Goal: Task Accomplishment & Management: Use online tool/utility

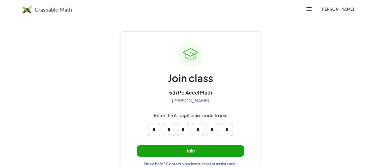
click at [213, 155] on button "Join" at bounding box center [191, 150] width 108 height 11
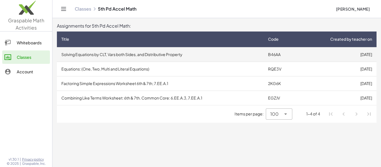
click at [203, 58] on td "Solving Equations by CLT, Vars both Sides, and Distributive Property" at bounding box center [160, 54] width 207 height 15
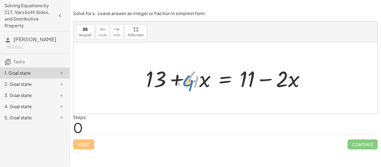
drag, startPoint x: 194, startPoint y: 77, endPoint x: 189, endPoint y: 81, distance: 6.1
click at [189, 81] on div at bounding box center [227, 78] width 169 height 29
drag, startPoint x: 248, startPoint y: 80, endPoint x: 257, endPoint y: 87, distance: 11.2
click at [257, 87] on div at bounding box center [227, 78] width 169 height 29
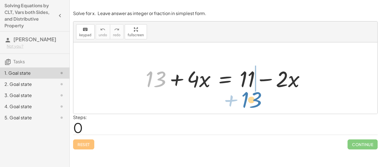
drag, startPoint x: 155, startPoint y: 81, endPoint x: 250, endPoint y: 102, distance: 97.9
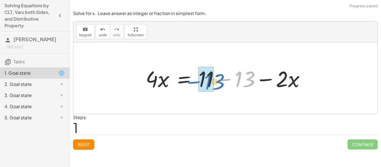
drag, startPoint x: 247, startPoint y: 82, endPoint x: 215, endPoint y: 85, distance: 32.5
click at [215, 85] on div at bounding box center [227, 78] width 169 height 29
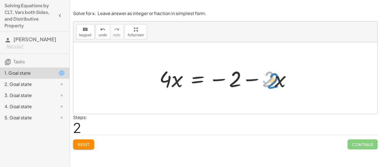
drag, startPoint x: 270, startPoint y: 77, endPoint x: 274, endPoint y: 79, distance: 4.5
click at [274, 79] on div at bounding box center [227, 78] width 142 height 29
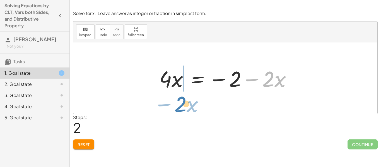
drag, startPoint x: 259, startPoint y: 66, endPoint x: 171, endPoint y: 91, distance: 92.1
click at [171, 91] on div at bounding box center [227, 78] width 142 height 29
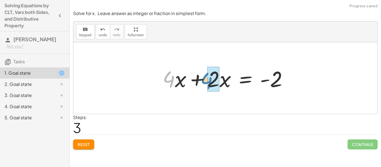
drag, startPoint x: 173, startPoint y: 79, endPoint x: 211, endPoint y: 81, distance: 38.5
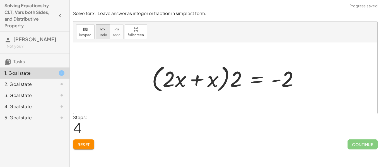
click at [100, 37] on button "undo undo" at bounding box center [103, 31] width 15 height 15
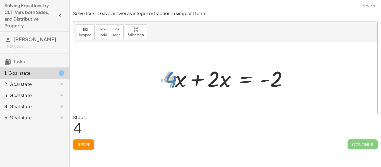
drag, startPoint x: 173, startPoint y: 81, endPoint x: 173, endPoint y: 77, distance: 3.9
click at [173, 77] on div at bounding box center [227, 78] width 135 height 29
drag, startPoint x: 175, startPoint y: 78, endPoint x: 216, endPoint y: 80, distance: 41.1
click at [216, 80] on div at bounding box center [227, 78] width 135 height 29
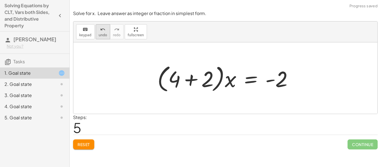
click at [100, 36] on span "undo" at bounding box center [103, 35] width 8 height 4
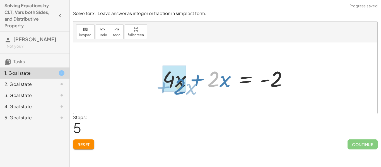
drag, startPoint x: 219, startPoint y: 81, endPoint x: 186, endPoint y: 88, distance: 34.6
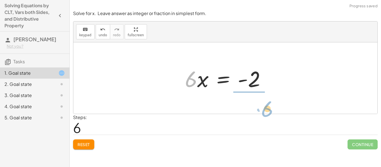
drag, startPoint x: 192, startPoint y: 85, endPoint x: 266, endPoint y: 114, distance: 79.2
click at [0, 0] on div "Solve for x. Leave answer as integer or fraction in simplest form. keyboard key…" at bounding box center [0, 0] width 0 height 0
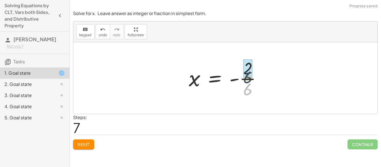
drag, startPoint x: 246, startPoint y: 89, endPoint x: 246, endPoint y: 73, distance: 16.2
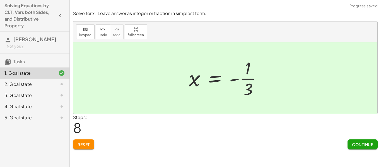
click at [355, 143] on span "Continue" at bounding box center [362, 144] width 21 height 5
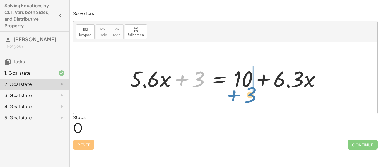
drag, startPoint x: 199, startPoint y: 80, endPoint x: 251, endPoint y: 96, distance: 54.2
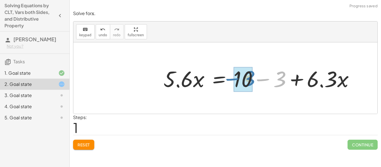
drag, startPoint x: 276, startPoint y: 80, endPoint x: 250, endPoint y: 79, distance: 26.0
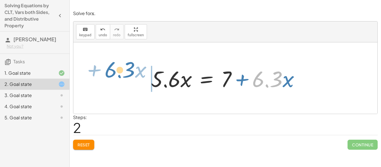
drag, startPoint x: 261, startPoint y: 80, endPoint x: 116, endPoint y: 72, distance: 145.6
click at [116, 72] on div "+ · 5.6 · x + 3 = + 10 + · 6.3 · x · 5.6 · x = + 10 − 3 + · 6.3 · x · 6.3 + · x…" at bounding box center [225, 77] width 304 height 71
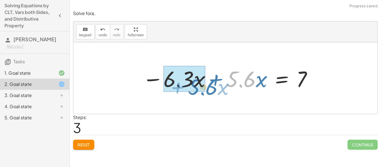
drag, startPoint x: 236, startPoint y: 73, endPoint x: 191, endPoint y: 81, distance: 46.5
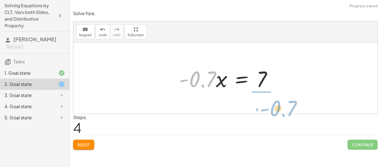
drag, startPoint x: 200, startPoint y: 84, endPoint x: 281, endPoint y: 113, distance: 86.0
click at [281, 113] on div "+ · 5.6 · x + 3 = + 10 + · 6.3 · x · 5.6 · x = + 10 − 3 + · 6.3 · x · 5.6 · x =…" at bounding box center [225, 77] width 304 height 71
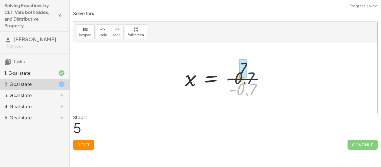
drag, startPoint x: 250, startPoint y: 89, endPoint x: 246, endPoint y: 76, distance: 14.1
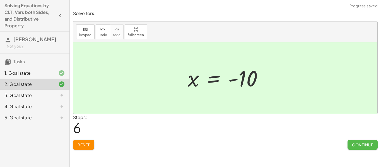
click at [357, 144] on span "Continue" at bounding box center [362, 144] width 21 height 5
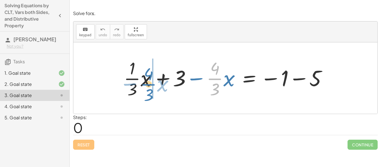
drag, startPoint x: 214, startPoint y: 77, endPoint x: 148, endPoint y: 82, distance: 66.0
click at [148, 82] on div at bounding box center [227, 78] width 213 height 43
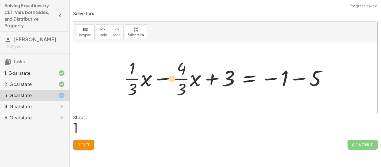
drag, startPoint x: 140, startPoint y: 83, endPoint x: 180, endPoint y: 83, distance: 39.6
click at [180, 83] on div at bounding box center [227, 78] width 213 height 43
drag, startPoint x: 180, startPoint y: 86, endPoint x: 187, endPoint y: 84, distance: 6.6
click at [187, 84] on div at bounding box center [227, 78] width 213 height 43
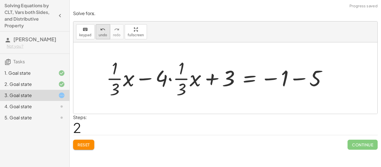
click at [97, 35] on button "undo undo" at bounding box center [103, 31] width 15 height 15
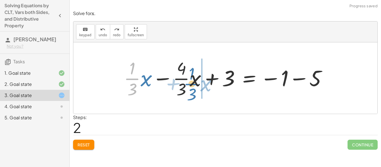
drag, startPoint x: 137, startPoint y: 78, endPoint x: 195, endPoint y: 83, distance: 58.8
click at [195, 83] on div at bounding box center [227, 78] width 213 height 43
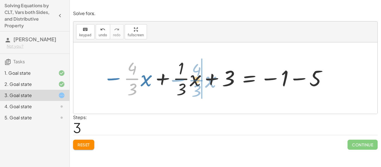
drag, startPoint x: 134, startPoint y: 78, endPoint x: 198, endPoint y: 80, distance: 64.5
click at [198, 80] on div at bounding box center [215, 78] width 230 height 43
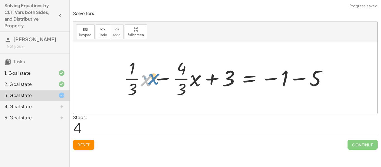
drag, startPoint x: 142, startPoint y: 78, endPoint x: 144, endPoint y: 75, distance: 4.0
click at [144, 75] on div at bounding box center [227, 78] width 213 height 43
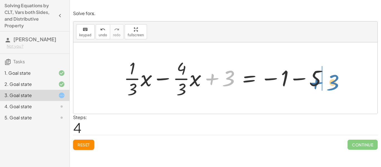
drag, startPoint x: 230, startPoint y: 76, endPoint x: 336, endPoint y: 80, distance: 105.8
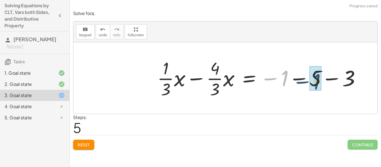
drag, startPoint x: 281, startPoint y: 84, endPoint x: 307, endPoint y: 86, distance: 26.3
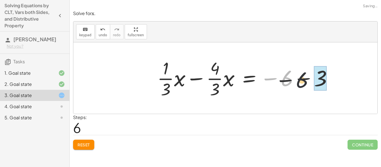
drag, startPoint x: 284, startPoint y: 79, endPoint x: 322, endPoint y: 84, distance: 38.3
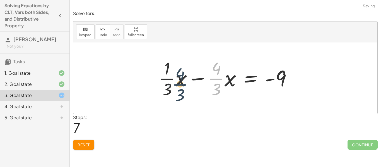
drag, startPoint x: 218, startPoint y: 80, endPoint x: 172, endPoint y: 85, distance: 46.2
click at [172, 85] on div at bounding box center [227, 78] width 143 height 43
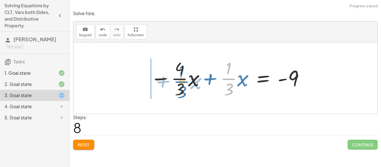
drag, startPoint x: 227, startPoint y: 77, endPoint x: 179, endPoint y: 80, distance: 47.8
click at [179, 80] on div at bounding box center [228, 78] width 160 height 43
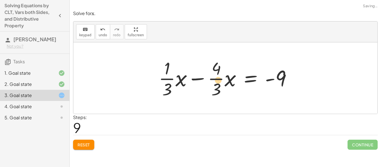
drag, startPoint x: 171, startPoint y: 76, endPoint x: 222, endPoint y: 77, distance: 51.6
click at [222, 77] on div at bounding box center [227, 78] width 143 height 43
drag, startPoint x: 227, startPoint y: 80, endPoint x: 174, endPoint y: 80, distance: 53.6
click at [174, 80] on div at bounding box center [227, 78] width 143 height 43
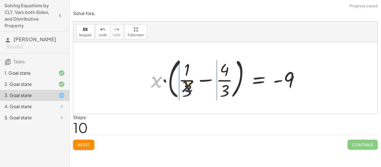
drag, startPoint x: 158, startPoint y: 81, endPoint x: 212, endPoint y: 86, distance: 54.6
click at [212, 86] on div at bounding box center [227, 78] width 159 height 46
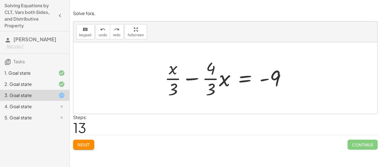
click at [186, 80] on div at bounding box center [227, 78] width 131 height 43
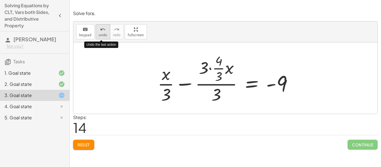
click at [103, 34] on span "undo" at bounding box center [103, 35] width 8 height 4
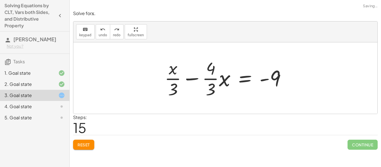
click at [192, 75] on div at bounding box center [227, 78] width 131 height 43
click at [192, 75] on div at bounding box center [220, 78] width 145 height 54
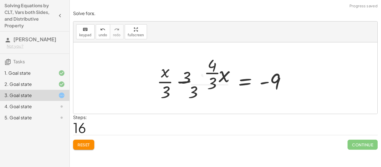
click at [192, 75] on div at bounding box center [220, 78] width 145 height 54
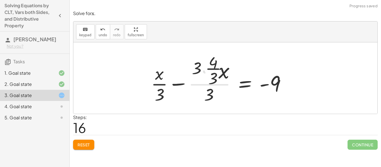
click at [192, 75] on div at bounding box center [220, 78] width 145 height 54
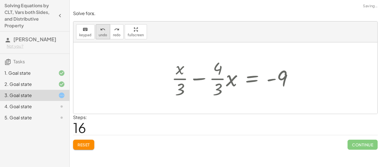
click at [99, 34] on span "undo" at bounding box center [103, 35] width 8 height 4
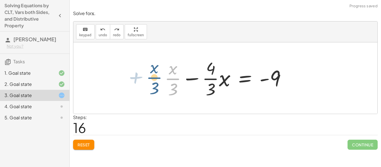
drag, startPoint x: 174, startPoint y: 84, endPoint x: 161, endPoint y: 82, distance: 13.2
click at [161, 82] on div "+ · · 1 · 3 · x + 3 − · · 4 · 3 · x = − 1 − 5 + · · 1 · 3 · x − · · 4 · 3 · x +…" at bounding box center [225, 78] width 138 height 46
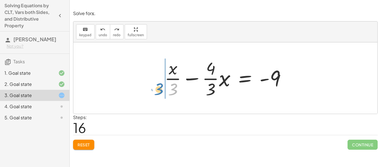
drag, startPoint x: 174, startPoint y: 88, endPoint x: 159, endPoint y: 86, distance: 15.1
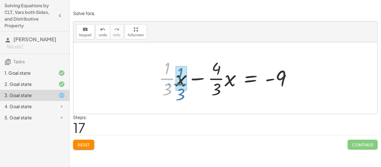
drag, startPoint x: 168, startPoint y: 78, endPoint x: 178, endPoint y: 81, distance: 9.7
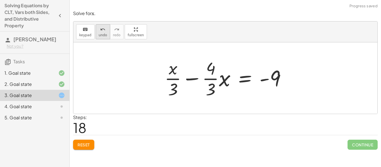
click at [106, 36] on button "undo undo" at bounding box center [103, 31] width 15 height 15
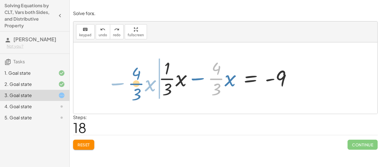
drag, startPoint x: 218, startPoint y: 79, endPoint x: 138, endPoint y: 84, distance: 80.2
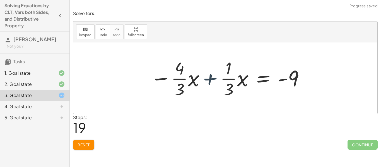
click at [207, 79] on div at bounding box center [228, 78] width 160 height 43
drag, startPoint x: 182, startPoint y: 69, endPoint x: 182, endPoint y: 74, distance: 4.5
click at [182, 74] on div at bounding box center [228, 78] width 160 height 43
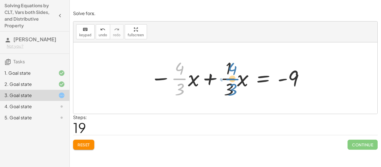
drag, startPoint x: 175, startPoint y: 79, endPoint x: 228, endPoint y: 79, distance: 53.0
click at [228, 79] on div at bounding box center [228, 78] width 160 height 43
click at [207, 76] on div at bounding box center [228, 78] width 160 height 43
click at [83, 141] on button "Reset" at bounding box center [83, 145] width 21 height 10
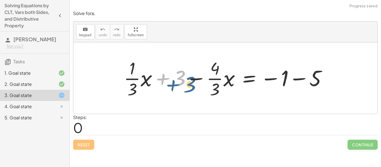
click at [173, 82] on div at bounding box center [227, 78] width 213 height 43
click at [300, 78] on div at bounding box center [227, 78] width 213 height 43
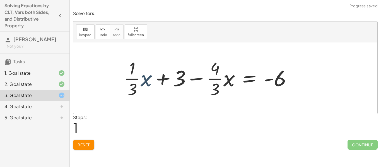
click at [147, 79] on div at bounding box center [210, 78] width 178 height 43
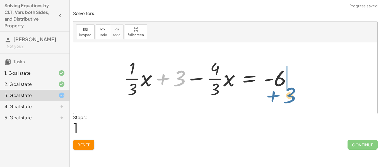
drag, startPoint x: 178, startPoint y: 79, endPoint x: 288, endPoint y: 96, distance: 111.5
click at [288, 96] on div at bounding box center [210, 78] width 178 height 43
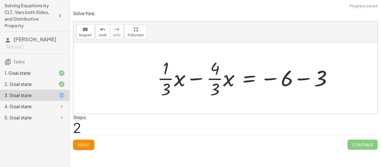
click at [306, 77] on div at bounding box center [247, 78] width 185 height 43
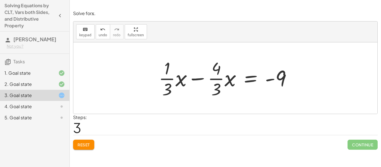
click at [199, 75] on div at bounding box center [227, 78] width 143 height 43
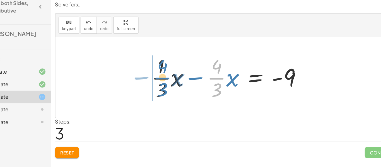
drag, startPoint x: 217, startPoint y: 79, endPoint x: 169, endPoint y: 79, distance: 48.0
click at [169, 79] on div at bounding box center [227, 78] width 143 height 43
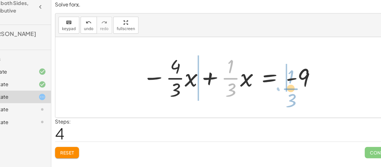
drag, startPoint x: 227, startPoint y: 82, endPoint x: 281, endPoint y: 91, distance: 54.1
click at [281, 91] on div at bounding box center [228, 78] width 160 height 43
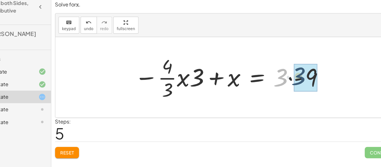
drag, startPoint x: 276, startPoint y: 82, endPoint x: 294, endPoint y: 81, distance: 18.5
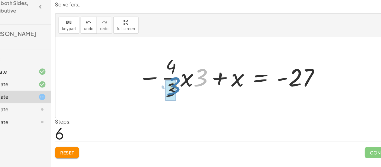
drag, startPoint x: 201, startPoint y: 82, endPoint x: 177, endPoint y: 90, distance: 25.2
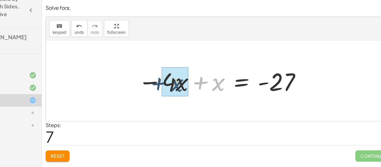
drag, startPoint x: 225, startPoint y: 83, endPoint x: 187, endPoint y: 83, distance: 37.4
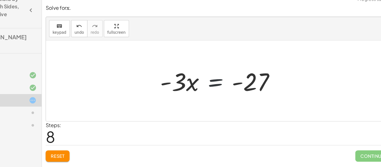
click at [215, 82] on div at bounding box center [228, 78] width 112 height 29
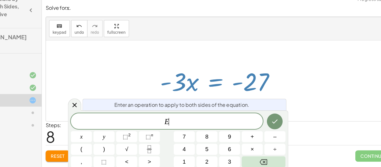
scroll to position [0, 0]
click at [192, 79] on div at bounding box center [228, 78] width 112 height 29
click at [98, 102] on icon at bounding box center [98, 99] width 7 height 7
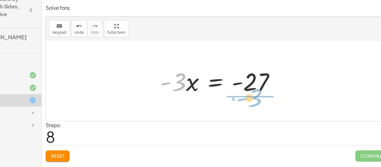
drag, startPoint x: 191, startPoint y: 81, endPoint x: 258, endPoint y: 95, distance: 68.5
click at [258, 95] on div "+ · · 1 · 3 · x + 3 − · · 4 · 3 · x = − 1 − 5 + · · 1 · 3 · x + 3 − · · 4 · 3 ·…" at bounding box center [225, 77] width 304 height 71
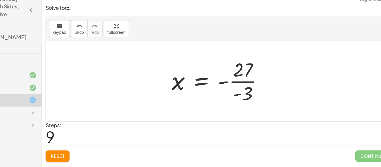
click at [261, 89] on div at bounding box center [227, 78] width 90 height 43
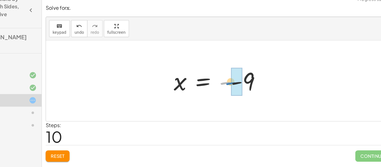
drag, startPoint x: 235, startPoint y: 80, endPoint x: 243, endPoint y: 81, distance: 7.3
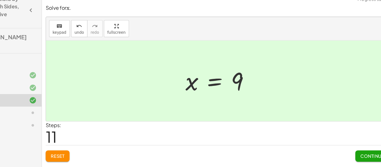
click at [359, 146] on span "Continue" at bounding box center [362, 144] width 21 height 5
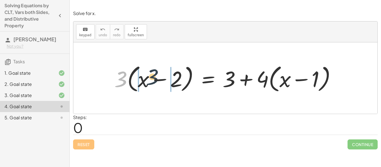
drag, startPoint x: 118, startPoint y: 85, endPoint x: 155, endPoint y: 84, distance: 36.8
click at [155, 84] on div at bounding box center [228, 78] width 232 height 32
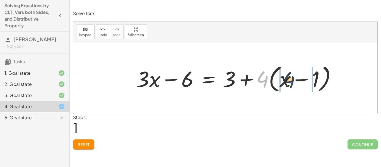
drag, startPoint x: 258, startPoint y: 86, endPoint x: 286, endPoint y: 87, distance: 27.3
click at [286, 87] on div at bounding box center [239, 78] width 210 height 32
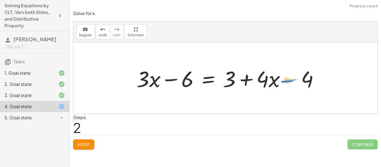
click at [296, 83] on div at bounding box center [230, 78] width 192 height 29
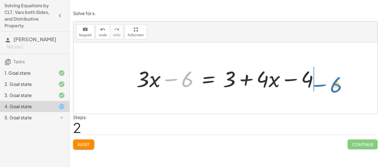
drag, startPoint x: 184, startPoint y: 85, endPoint x: 334, endPoint y: 90, distance: 150.7
click at [334, 90] on div "· 3 · ( + x − 2 ) = + 3 + · 4 · ( + x − 1 ) + · 3 · x − · 3 · 2 = + 3 + · 4 · (…" at bounding box center [225, 77] width 304 height 71
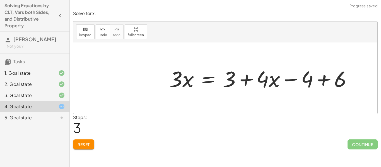
click at [322, 82] on div at bounding box center [263, 78] width 192 height 29
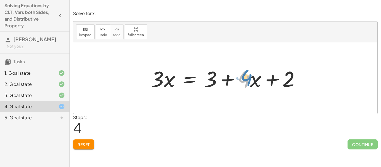
click at [250, 78] on div at bounding box center [227, 78] width 159 height 29
drag, startPoint x: 215, startPoint y: 81, endPoint x: 329, endPoint y: 88, distance: 114.0
click at [329, 88] on div "· 3 · ( + x − 2 ) = + 3 + · 4 · ( + x − 1 ) + · 3 · x − · 3 · 2 = + 3 + · 4 · (…" at bounding box center [225, 77] width 304 height 71
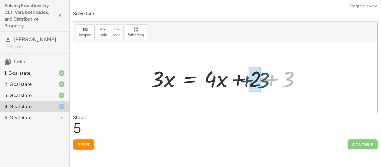
drag, startPoint x: 290, startPoint y: 83, endPoint x: 262, endPoint y: 85, distance: 28.8
click at [262, 85] on div at bounding box center [227, 78] width 159 height 29
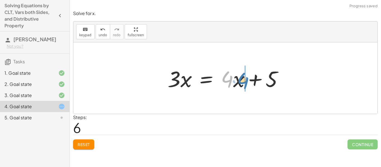
drag, startPoint x: 228, startPoint y: 78, endPoint x: 244, endPoint y: 79, distance: 16.3
click at [244, 79] on div at bounding box center [227, 78] width 125 height 29
click at [100, 31] on icon "undo" at bounding box center [102, 29] width 5 height 7
drag, startPoint x: 233, startPoint y: 81, endPoint x: 235, endPoint y: 76, distance: 5.1
click at [235, 76] on div at bounding box center [227, 78] width 125 height 29
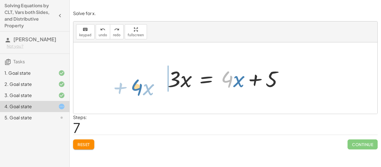
drag, startPoint x: 230, startPoint y: 78, endPoint x: 138, endPoint y: 86, distance: 92.1
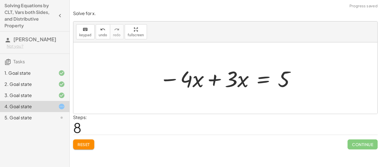
click at [217, 80] on div at bounding box center [227, 78] width 142 height 29
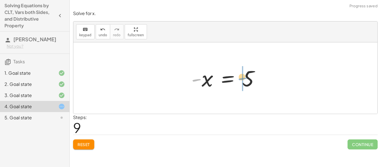
drag, startPoint x: 197, startPoint y: 81, endPoint x: 244, endPoint y: 79, distance: 46.3
click at [244, 79] on div at bounding box center [228, 78] width 78 height 28
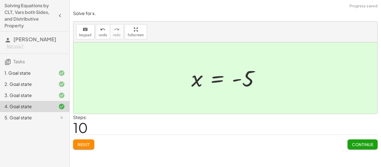
click at [354, 144] on span "Continue" at bounding box center [362, 144] width 21 height 5
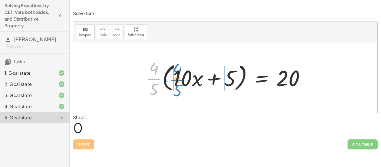
drag, startPoint x: 154, startPoint y: 78, endPoint x: 177, endPoint y: 79, distance: 23.5
click at [177, 79] on div at bounding box center [227, 78] width 169 height 43
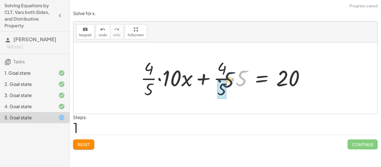
drag, startPoint x: 239, startPoint y: 78, endPoint x: 224, endPoint y: 80, distance: 14.9
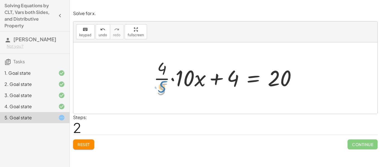
click at [163, 83] on div at bounding box center [227, 78] width 153 height 43
drag, startPoint x: 228, startPoint y: 80, endPoint x: 300, endPoint y: 84, distance: 71.8
click at [300, 84] on div at bounding box center [227, 78] width 153 height 43
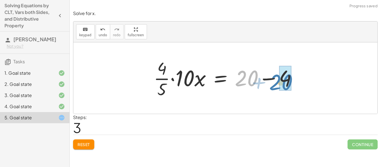
drag, startPoint x: 284, startPoint y: 76, endPoint x: 319, endPoint y: 80, distance: 35.6
click at [319, 80] on div "· · 4 · 5 · ( + · 10 · x + 5 ) = 20 + · · [DATE] · x + · · 4 · 5 · 5 = 20 + · ·…" at bounding box center [225, 77] width 304 height 71
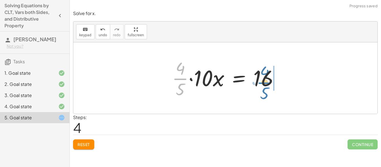
drag, startPoint x: 182, startPoint y: 78, endPoint x: 266, endPoint y: 82, distance: 84.3
click at [266, 82] on div at bounding box center [227, 78] width 117 height 43
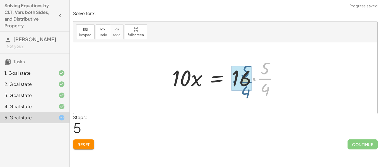
drag, startPoint x: 266, startPoint y: 77, endPoint x: 245, endPoint y: 80, distance: 20.3
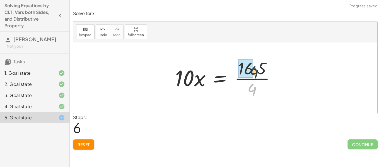
drag, startPoint x: 250, startPoint y: 92, endPoint x: 252, endPoint y: 74, distance: 18.2
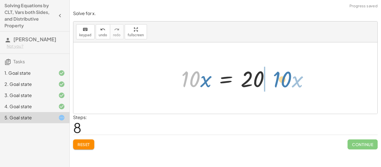
drag, startPoint x: 187, startPoint y: 82, endPoint x: 278, endPoint y: 82, distance: 91.2
click at [278, 82] on div "· · 4 · 5 · ( + · 10 · x + 5 ) = 20 + · · [DATE] · x + · · 4 · 5 · 5 = 20 + · ·…" at bounding box center [225, 77] width 304 height 71
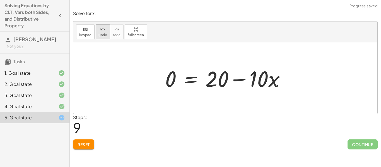
click at [103, 34] on span "undo" at bounding box center [103, 35] width 8 height 4
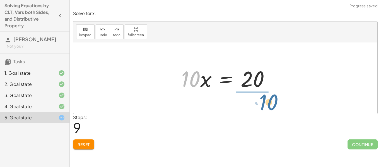
drag, startPoint x: 190, startPoint y: 83, endPoint x: 268, endPoint y: 107, distance: 81.5
click at [268, 107] on div "· · 4 · 5 · ( + · 10 · x + 5 ) = 20 + · · [DATE] · x + · · 4 · 5 · 5 = 20 + · ·…" at bounding box center [225, 77] width 304 height 71
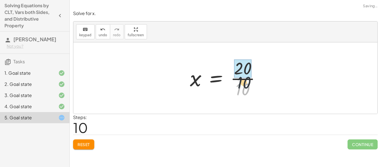
drag, startPoint x: 242, startPoint y: 89, endPoint x: 247, endPoint y: 67, distance: 22.2
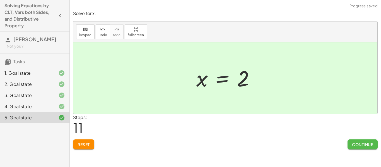
click at [355, 144] on span "Continue" at bounding box center [362, 144] width 21 height 5
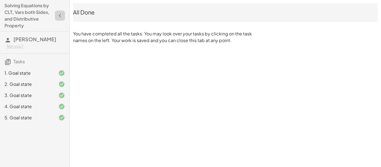
click at [64, 15] on button "button" at bounding box center [60, 16] width 10 height 10
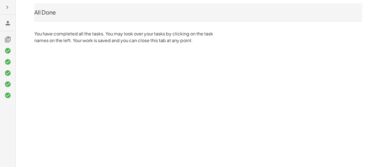
click at [28, 20] on main "All Done You have completed all the tasks. You may look over your tasks by clic…" at bounding box center [190, 23] width 381 height 47
click at [0, 23] on h3 at bounding box center [7, 23] width 15 height 16
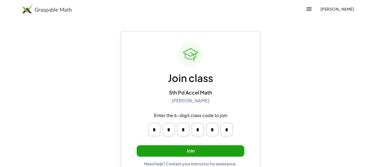
click at [194, 143] on div "Join class 5th Pd Accel Math Sandhya Mohanakrishnan Enter the 6-digit class cod…" at bounding box center [191, 105] width 108 height 124
click at [192, 149] on button "Join" at bounding box center [191, 150] width 108 height 11
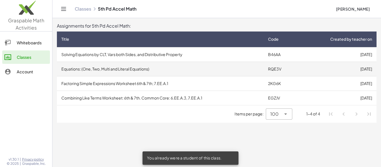
click at [190, 69] on td "Equations: (One, Two, Multi and Literal Equations)" at bounding box center [160, 69] width 207 height 15
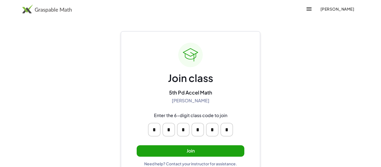
click at [239, 155] on button "Join" at bounding box center [191, 150] width 108 height 11
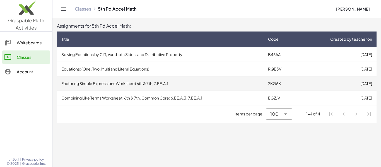
click at [116, 88] on td "Factoring Simple Expressions Worksheet 6th & 7th; 7.EE.A.1" at bounding box center [160, 83] width 207 height 15
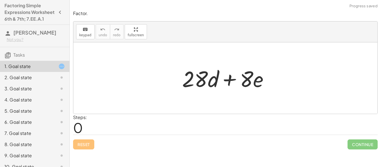
scroll to position [1, 0]
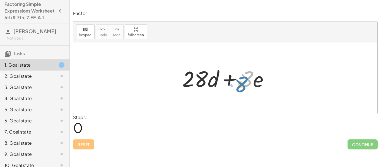
drag, startPoint x: 245, startPoint y: 78, endPoint x: 240, endPoint y: 83, distance: 7.1
click at [240, 83] on div at bounding box center [227, 78] width 97 height 29
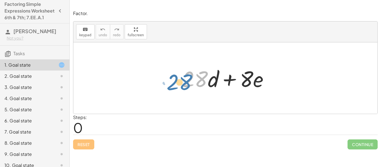
drag, startPoint x: 188, startPoint y: 80, endPoint x: 173, endPoint y: 83, distance: 15.6
click at [173, 83] on div "· 28 + · 28 · d + · 8 · e" at bounding box center [225, 77] width 304 height 71
click at [277, 89] on div at bounding box center [225, 77] width 304 height 71
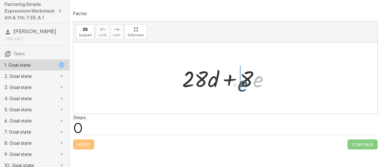
click at [258, 79] on div at bounding box center [227, 78] width 97 height 29
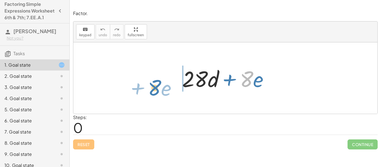
drag, startPoint x: 244, startPoint y: 78, endPoint x: 151, endPoint y: 87, distance: 92.5
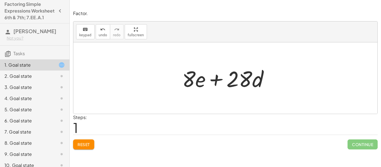
click at [81, 144] on span "Reset" at bounding box center [84, 144] width 12 height 5
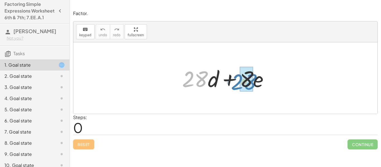
drag, startPoint x: 196, startPoint y: 82, endPoint x: 245, endPoint y: 85, distance: 49.4
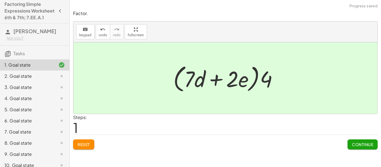
click at [374, 141] on button "Continue" at bounding box center [363, 144] width 30 height 10
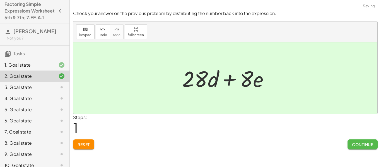
click at [361, 147] on span "Continue" at bounding box center [362, 144] width 21 height 5
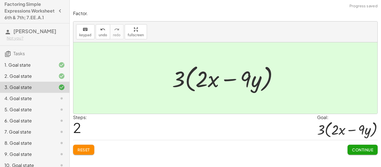
click at [357, 148] on span "Continue" at bounding box center [362, 149] width 21 height 5
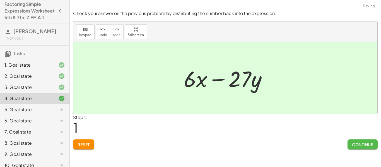
click at [355, 147] on button "Continue" at bounding box center [363, 144] width 30 height 10
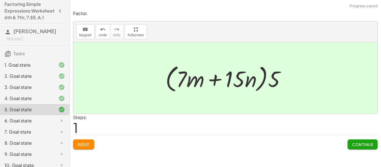
click at [356, 159] on div "Factor. keyboard keypad undo undo redo redo fullscreen + · 28 · d + · 8 · e + ·…" at bounding box center [225, 83] width 311 height 167
click at [360, 150] on button "Continue" at bounding box center [363, 144] width 30 height 10
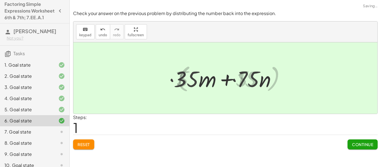
click at [355, 146] on span "Continue" at bounding box center [362, 144] width 21 height 5
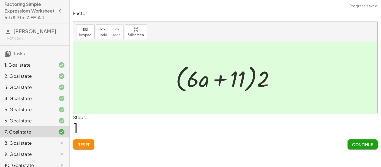
click at [357, 147] on span "Continue" at bounding box center [362, 144] width 21 height 5
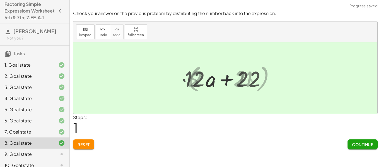
click at [360, 153] on div "Factor. keyboard keypad undo undo redo redo fullscreen + · 28 · d + · 8 · e + ·…" at bounding box center [225, 83] width 311 height 167
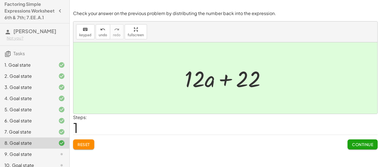
click at [358, 144] on span "Continue" at bounding box center [362, 144] width 21 height 5
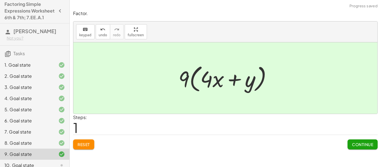
click at [363, 148] on button "Continue" at bounding box center [363, 144] width 30 height 10
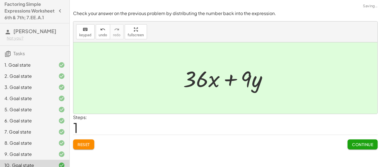
click at [360, 148] on button "Continue" at bounding box center [363, 144] width 30 height 10
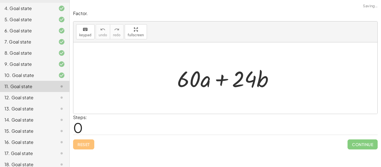
scroll to position [155, 0]
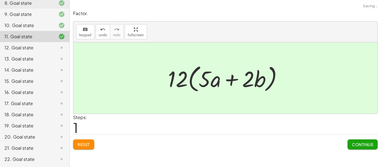
click at [357, 143] on span "Continue" at bounding box center [362, 144] width 21 height 5
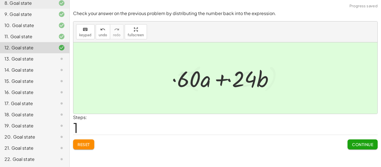
click at [358, 146] on span "Continue" at bounding box center [362, 144] width 21 height 5
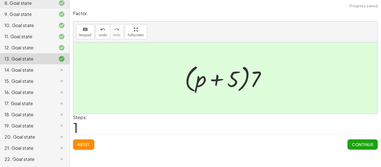
click at [357, 148] on button "Continue" at bounding box center [363, 144] width 30 height 10
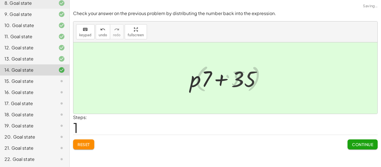
click at [357, 148] on button "Continue" at bounding box center [363, 144] width 30 height 10
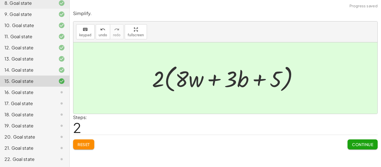
click at [364, 154] on div "Factor. keyboard keypad undo undo redo redo fullscreen + · 28 · d + · 8 · e + ·…" at bounding box center [225, 83] width 311 height 167
click at [363, 145] on span "Continue" at bounding box center [362, 144] width 21 height 5
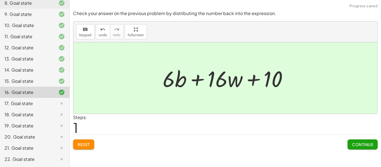
click at [361, 147] on span "Continue" at bounding box center [362, 144] width 21 height 5
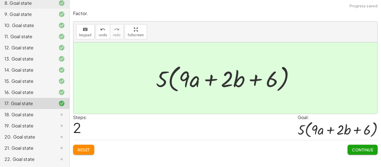
click at [357, 154] on button "Continue" at bounding box center [363, 150] width 30 height 10
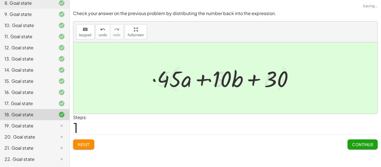
click at [361, 148] on button "Continue" at bounding box center [363, 144] width 30 height 10
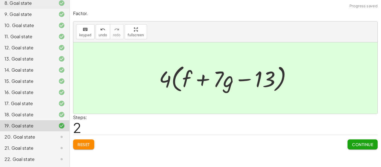
click at [363, 142] on span "Continue" at bounding box center [362, 144] width 21 height 5
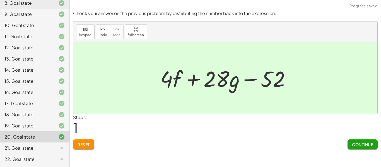
click at [362, 142] on span "Continue" at bounding box center [362, 144] width 21 height 5
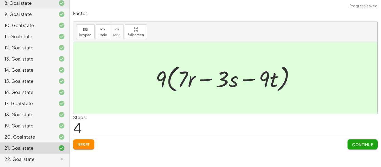
click at [0, 0] on div "Factor. keyboard keypad undo undo redo redo fullscreen + · 63 · r − · 27 · s − …" at bounding box center [0, 0] width 0 height 0
click at [362, 155] on div "Factor. keyboard keypad undo undo redo redo fullscreen + · 28 · d + · 8 · e + ·…" at bounding box center [225, 83] width 311 height 167
click at [362, 143] on span "Continue" at bounding box center [362, 144] width 21 height 5
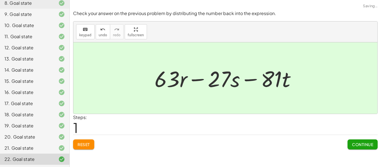
click at [363, 140] on button "Continue" at bounding box center [363, 144] width 30 height 10
